Goal: Find specific page/section: Find specific page/section

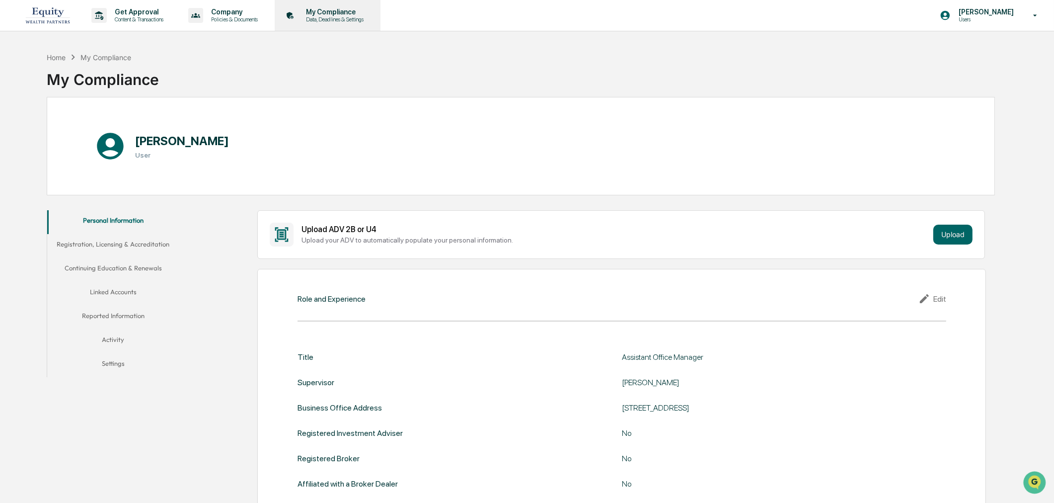
click at [324, 20] on p "Data, Deadlines & Settings" at bounding box center [333, 19] width 71 height 7
click at [326, 19] on p "Data, Deadlines & Settings" at bounding box center [333, 19] width 71 height 7
click at [108, 241] on button "Registration, Licensing & Accreditation" at bounding box center [113, 246] width 132 height 24
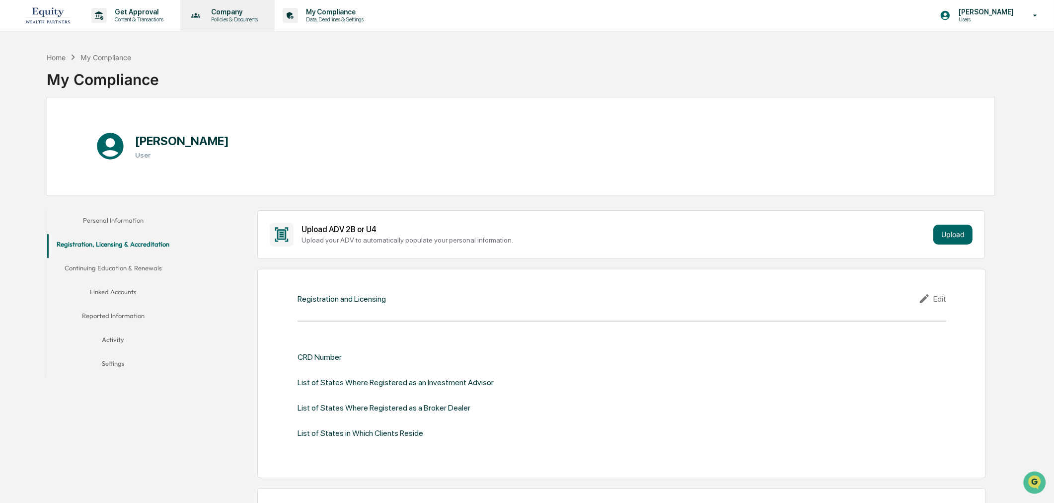
click at [240, 14] on p "Company" at bounding box center [233, 12] width 60 height 8
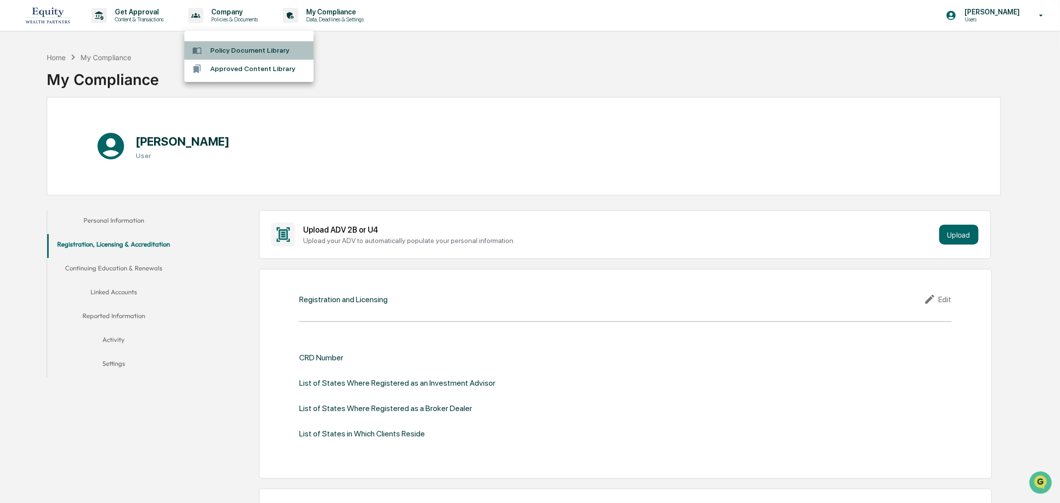
click at [240, 48] on li "Policy Document Library" at bounding box center [248, 50] width 129 height 18
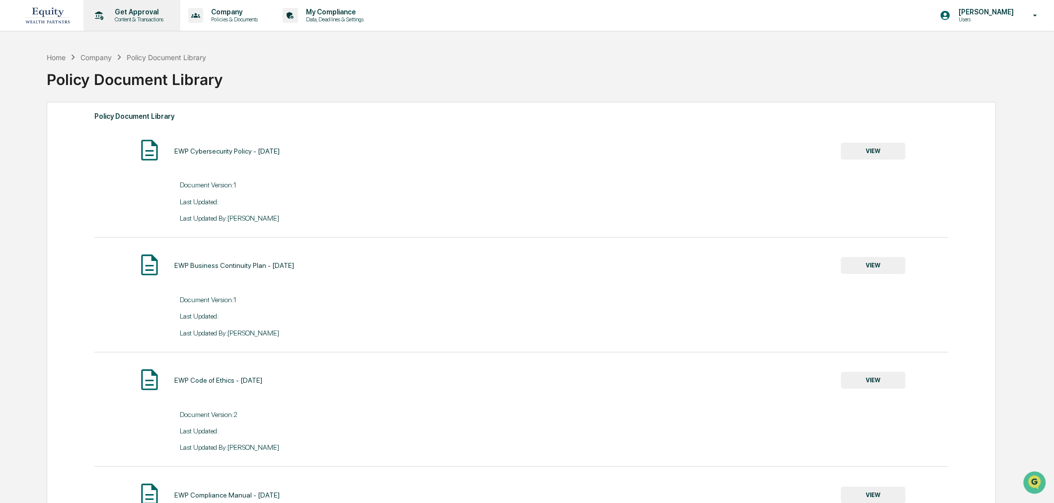
click at [147, 13] on p "Get Approval" at bounding box center [138, 12] width 62 height 8
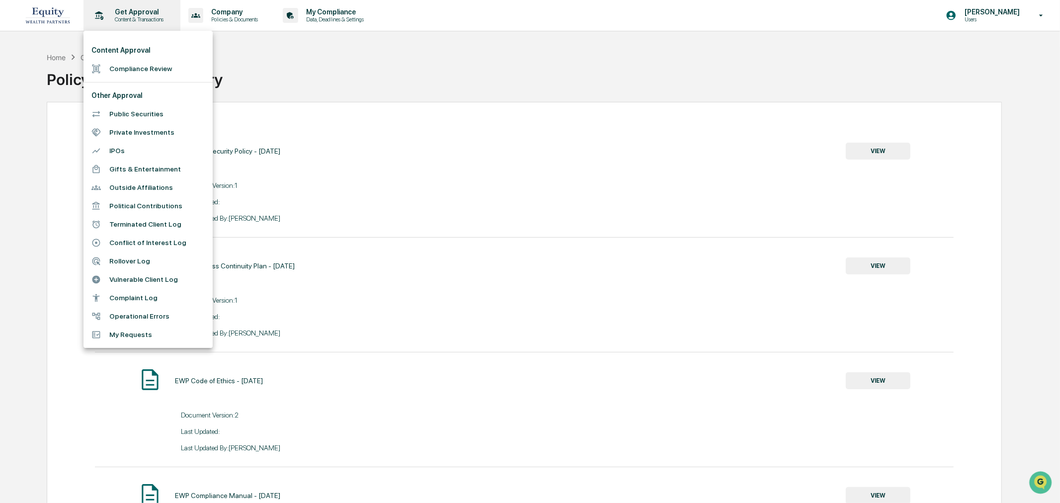
click at [147, 13] on div at bounding box center [530, 251] width 1060 height 503
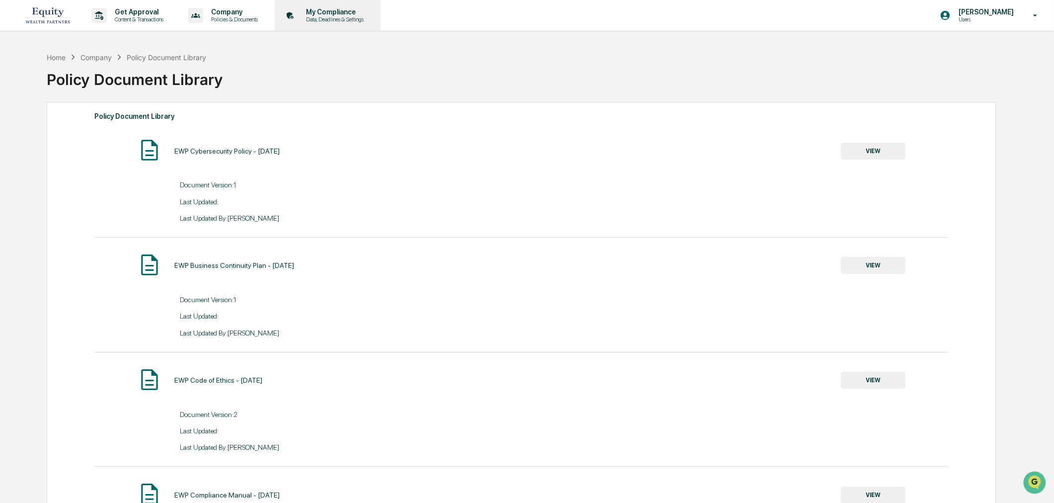
click at [316, 15] on p "My Compliance" at bounding box center [333, 12] width 71 height 8
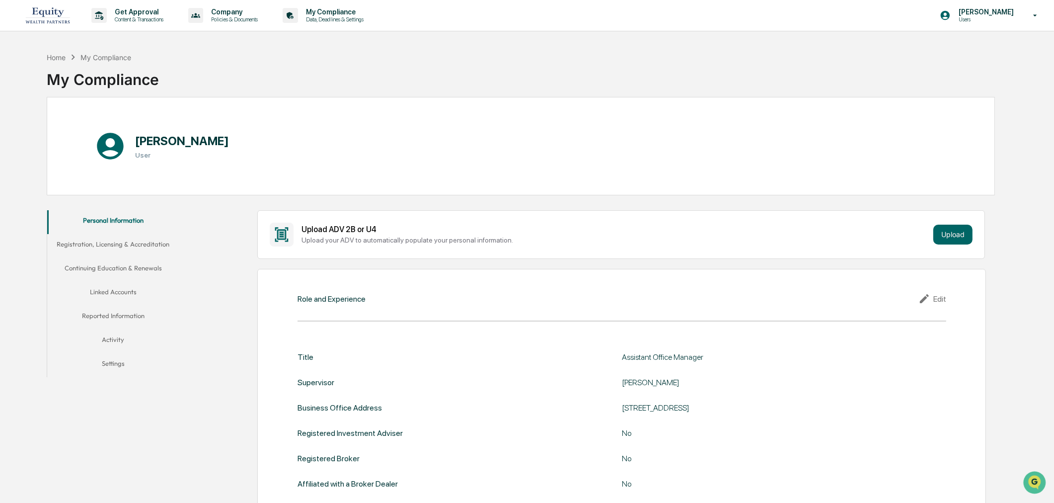
click at [105, 291] on button "Linked Accounts" at bounding box center [113, 294] width 132 height 24
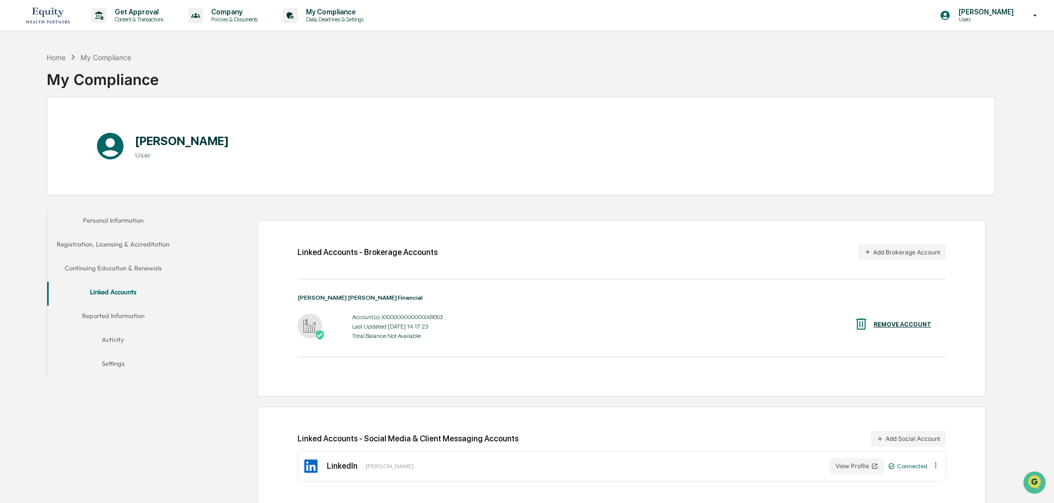
click at [386, 310] on div "[PERSON_NAME] [PERSON_NAME] Financial Account(s): XXXXXXXXXXXXXXR093 Last Updat…" at bounding box center [622, 318] width 649 height 48
click at [382, 342] on div "Account(s): XXXXXXXXXXXXXXR093 Last Updated: [DATE] 14:17:23 Total Balance: Not…" at bounding box center [397, 326] width 90 height 31
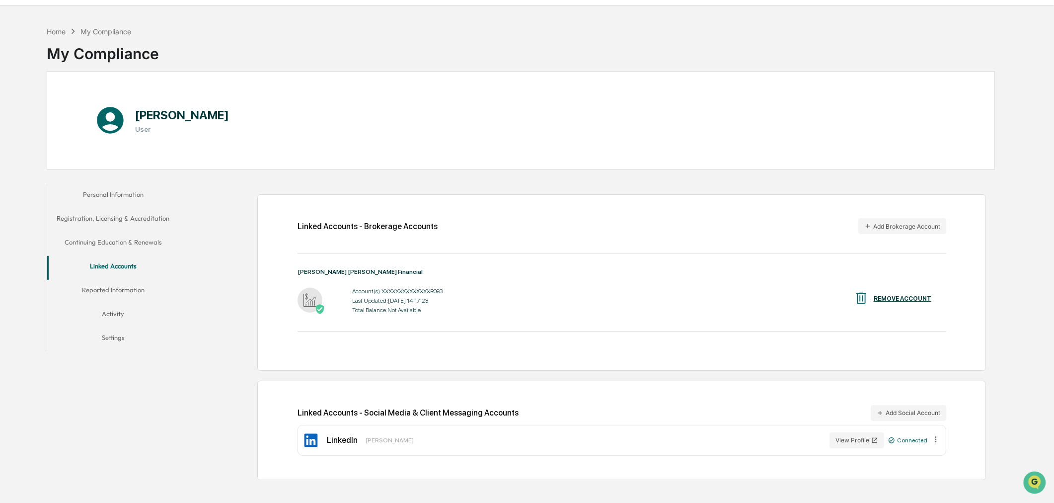
scroll to position [47, 0]
